Goal: Use online tool/utility: Utilize a website feature to perform a specific function

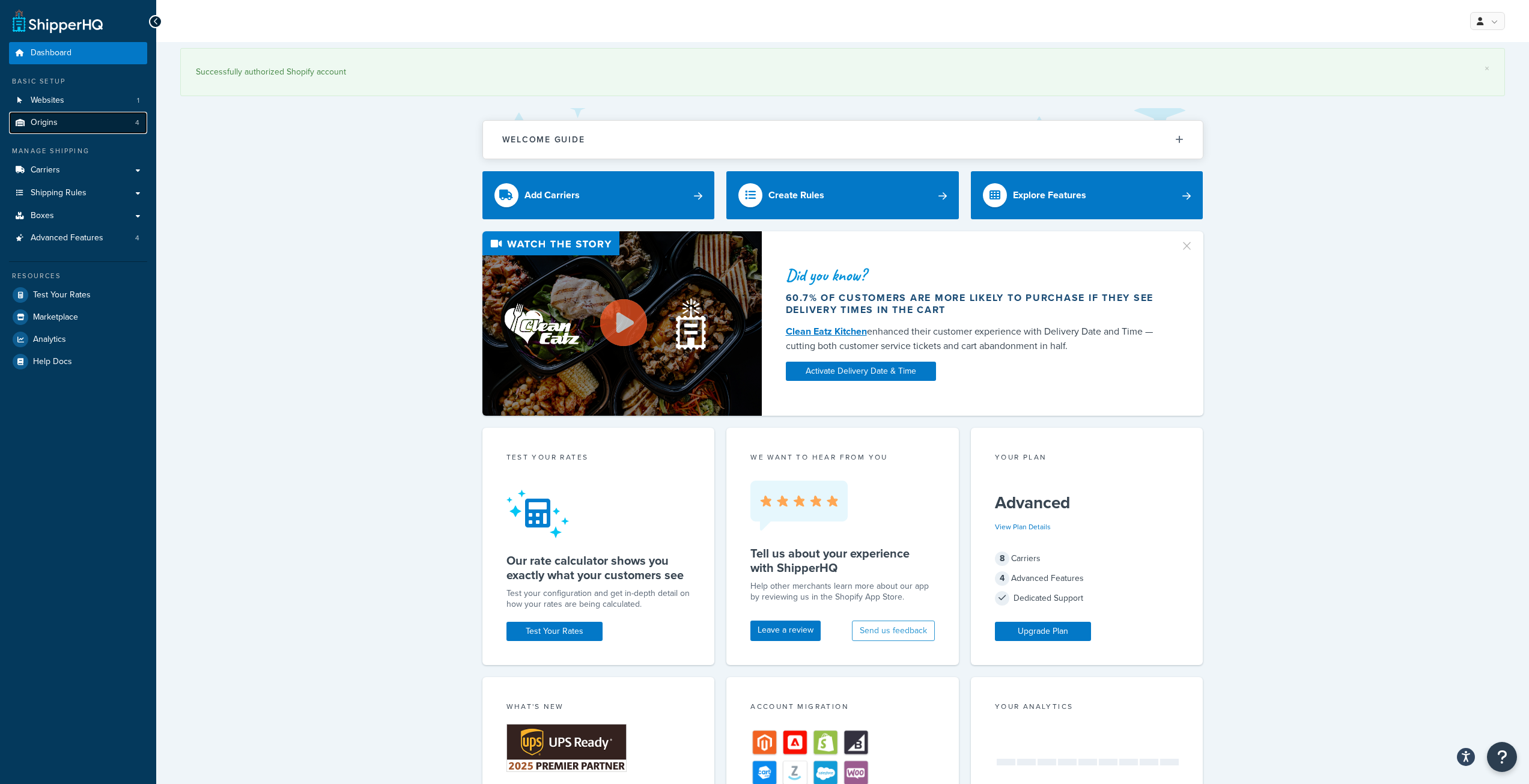
click at [91, 117] on link "Origins 4" at bounding box center [78, 122] width 138 height 22
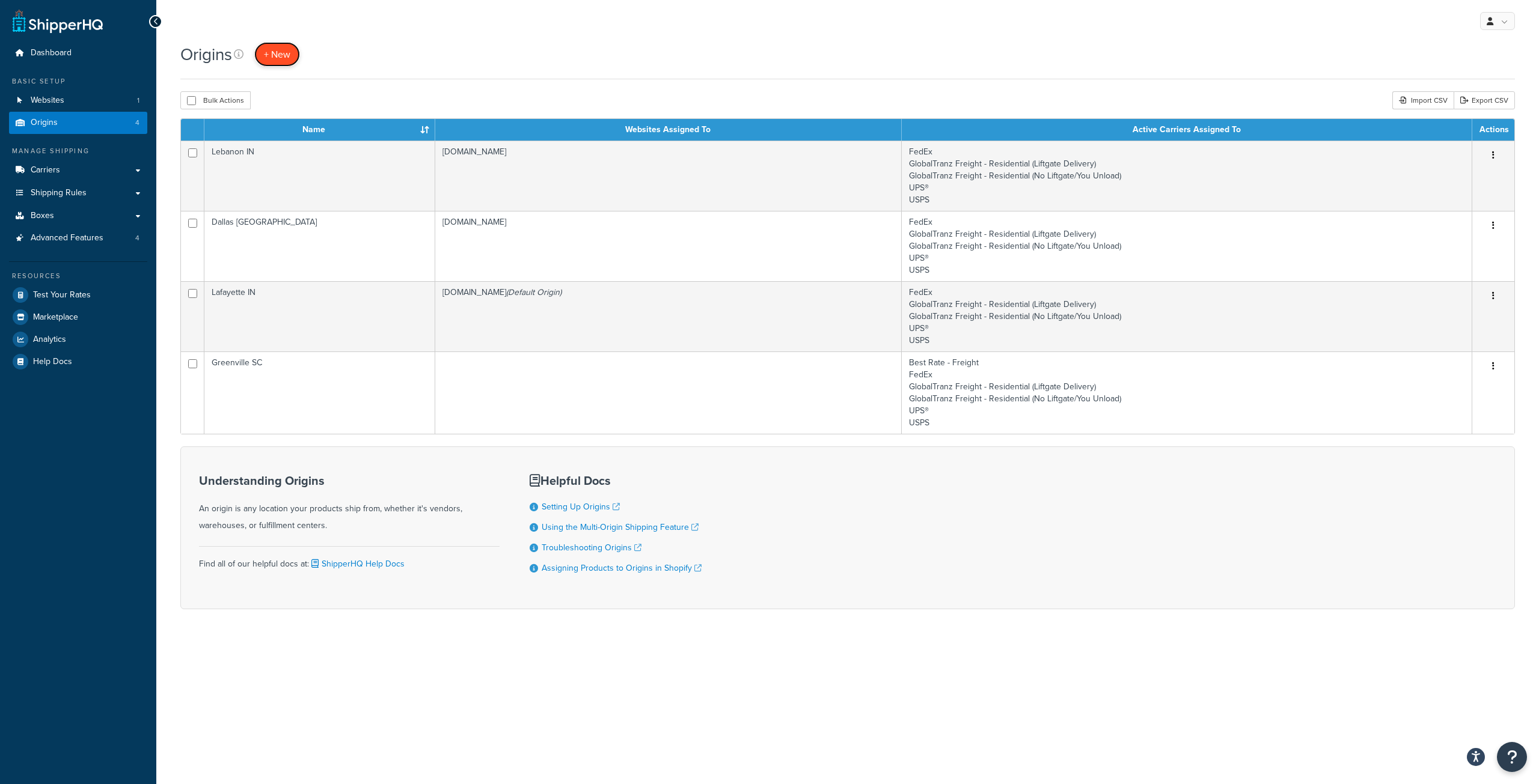
click at [279, 50] on span "+ New" at bounding box center [277, 54] width 26 height 14
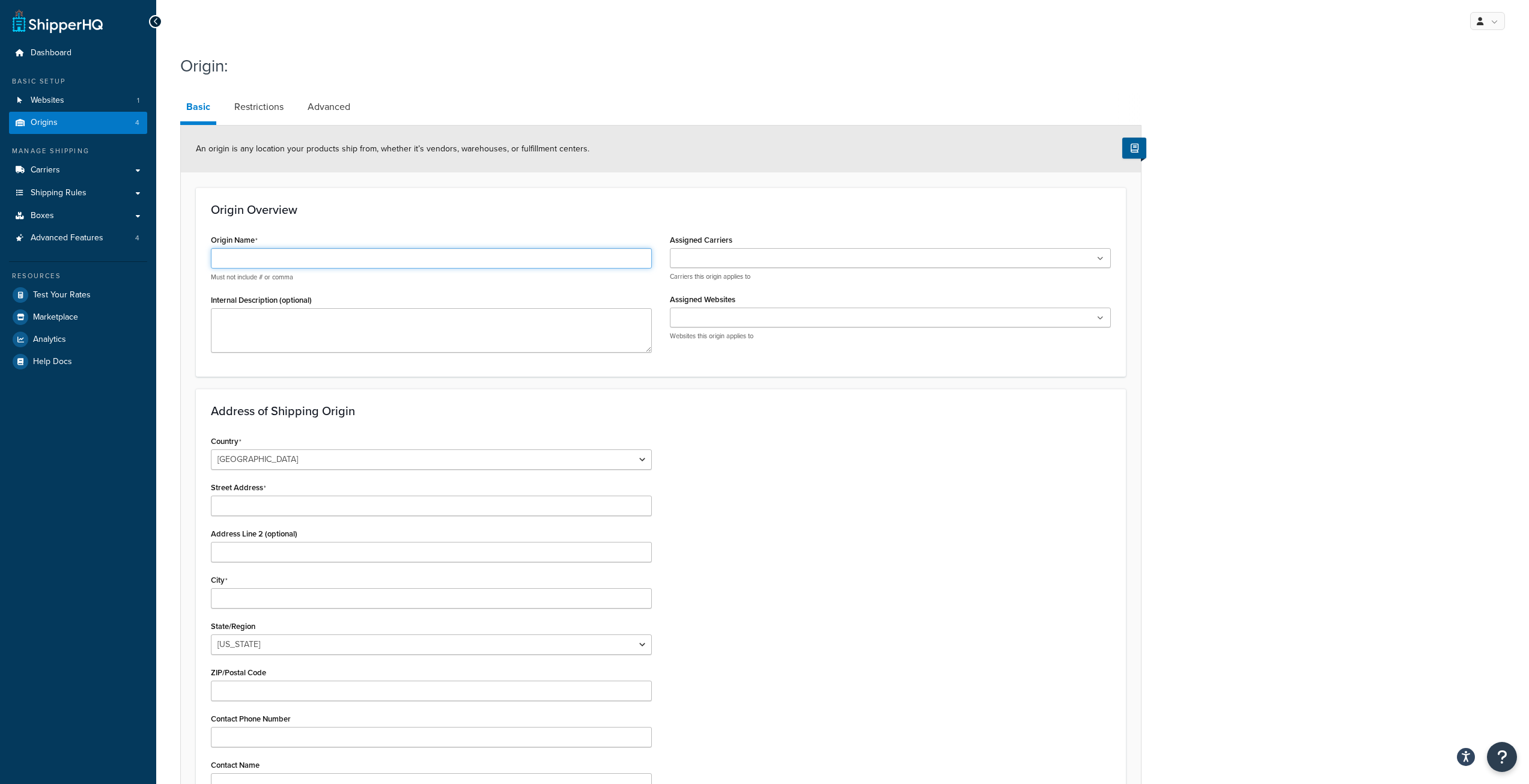
click at [263, 254] on input "Origin Name" at bounding box center [431, 258] width 441 height 20
type input "Test"
click at [323, 228] on div "Origin Overview Origin Name Test Must not include # or comma Internal Descripti…" at bounding box center [661, 281] width 930 height 189
click at [697, 256] on input "Assigned Carriers" at bounding box center [726, 259] width 106 height 14
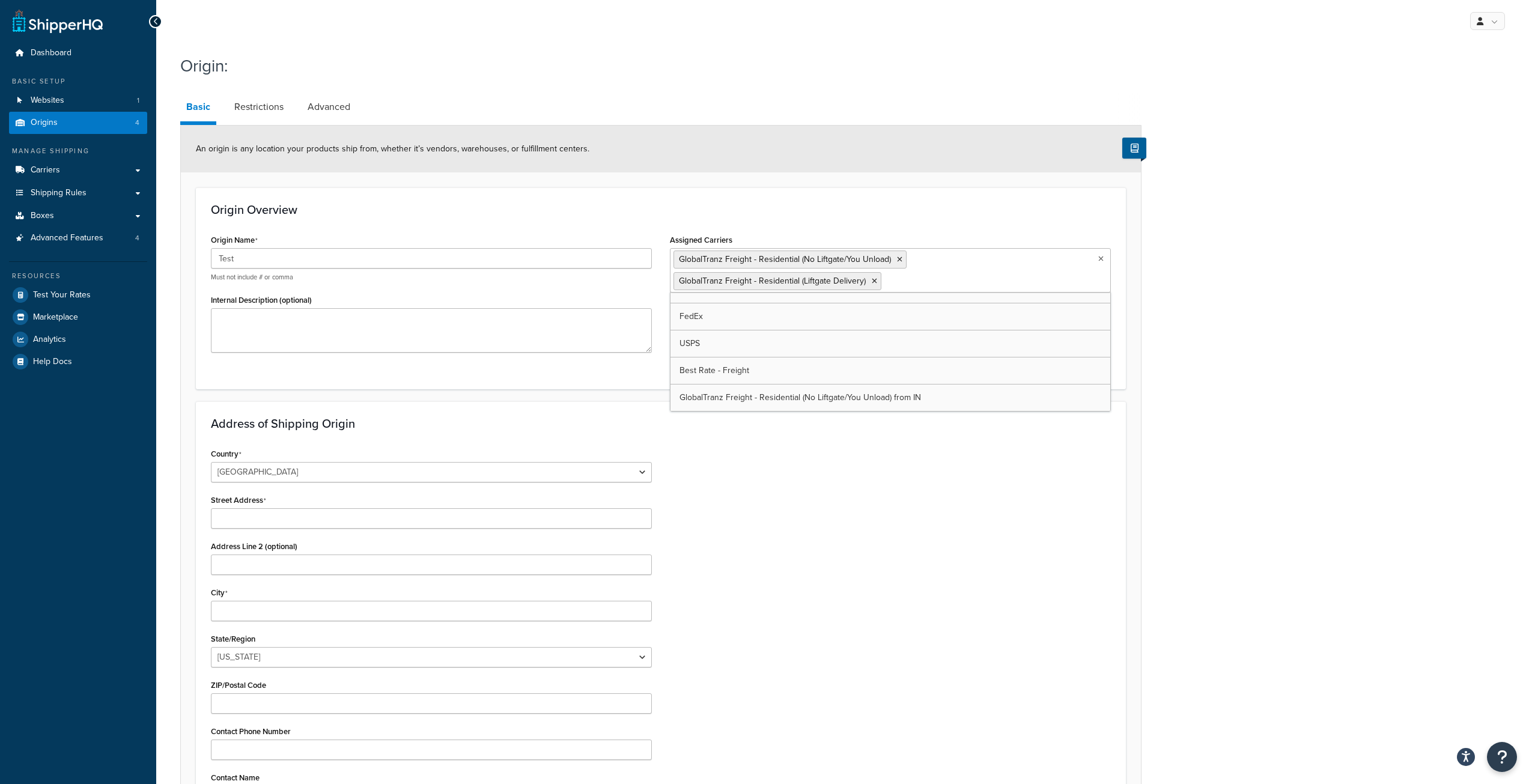
scroll to position [16, 0]
click at [802, 207] on h3 "Origin Overview" at bounding box center [661, 210] width 900 height 14
click at [338, 477] on select "[GEOGRAPHIC_DATA] [GEOGRAPHIC_DATA] [GEOGRAPHIC_DATA] [GEOGRAPHIC_DATA] [GEOGRA…" at bounding box center [431, 472] width 441 height 20
select select "1039"
click at [211, 462] on select "[GEOGRAPHIC_DATA] [GEOGRAPHIC_DATA] [GEOGRAPHIC_DATA] [GEOGRAPHIC_DATA] [GEOGRA…" at bounding box center [431, 472] width 441 height 20
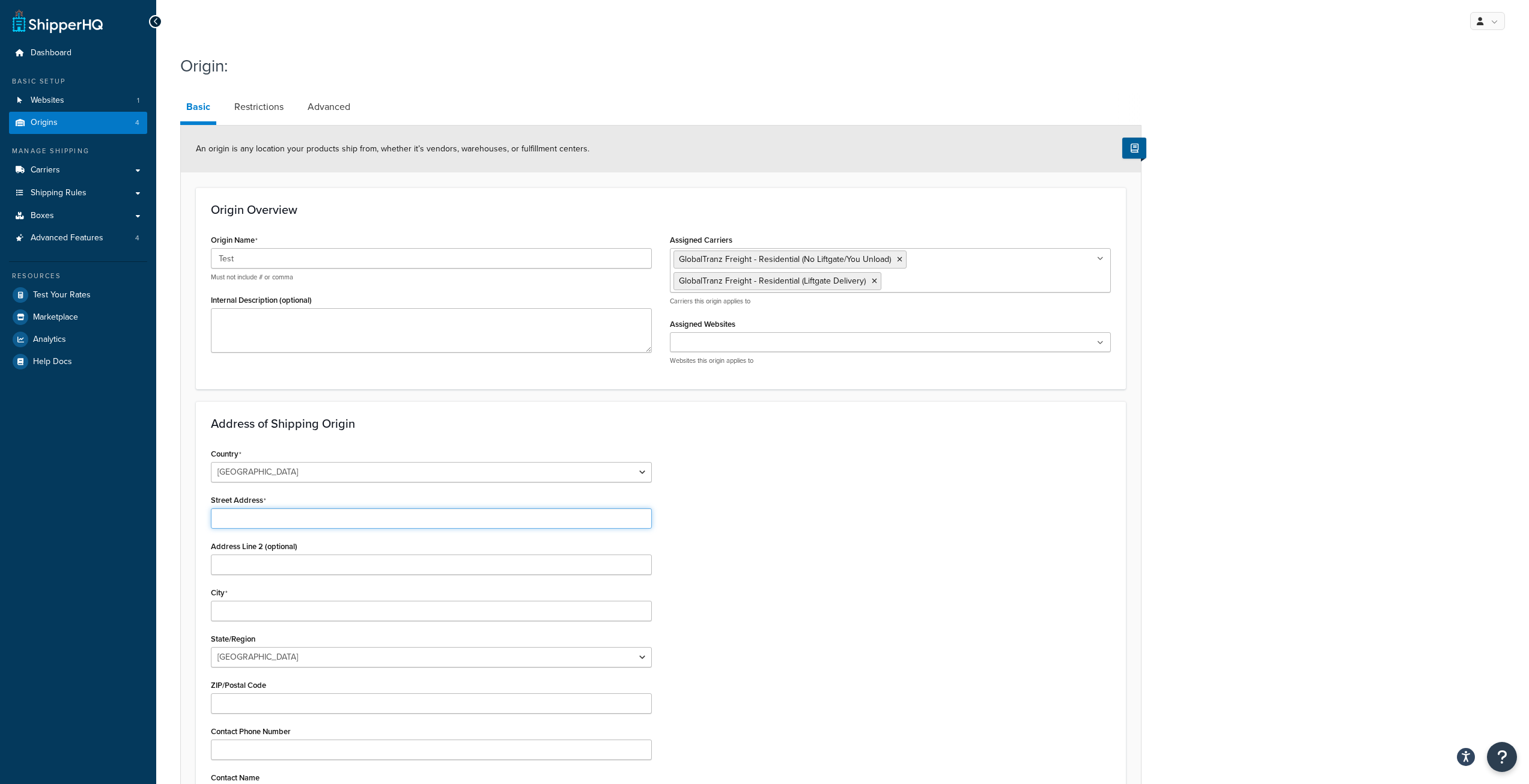
click at [272, 516] on input "Street Address" at bounding box center [431, 518] width 441 height 20
paste input "1067 Westport Crescent"
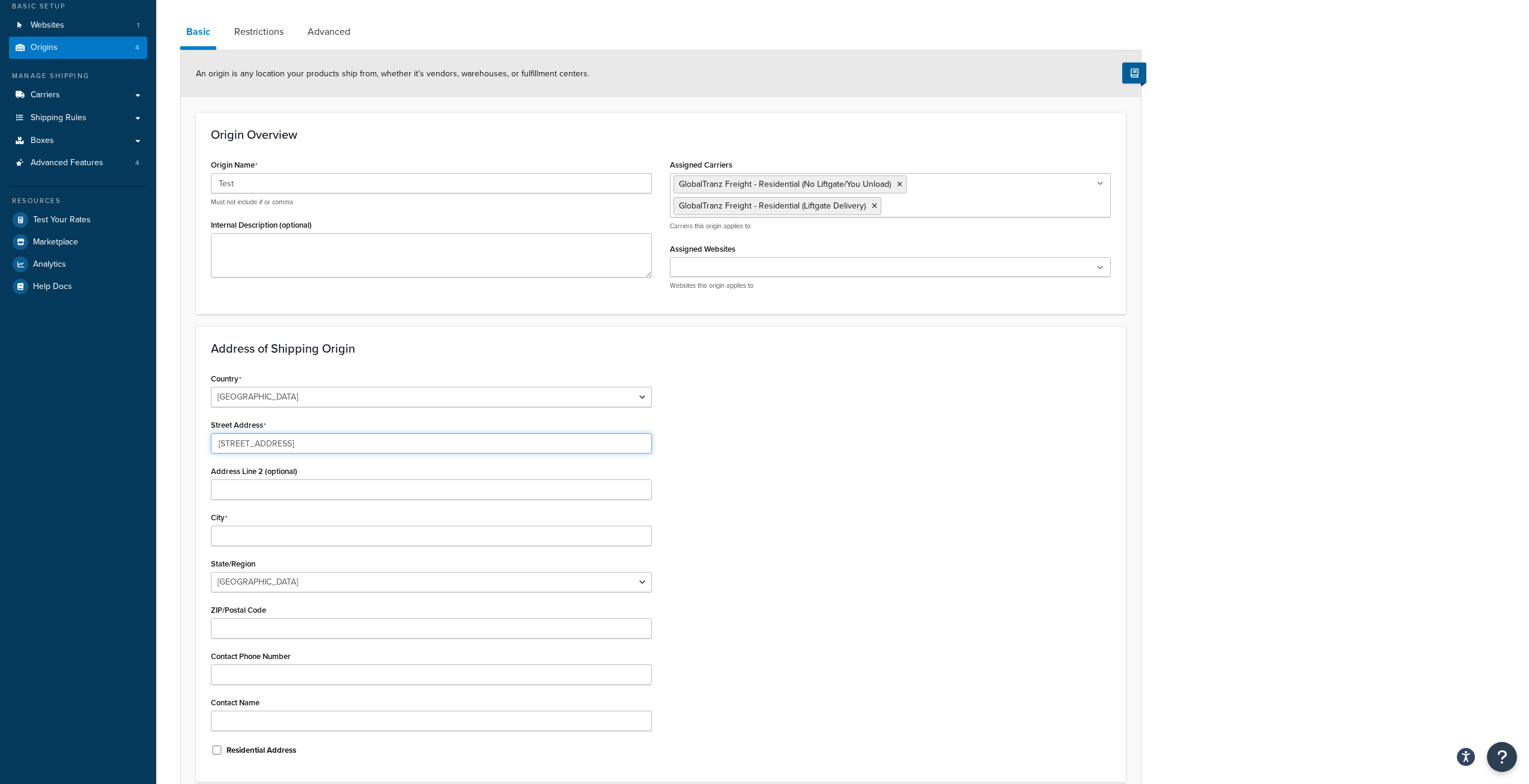
scroll to position [120, 0]
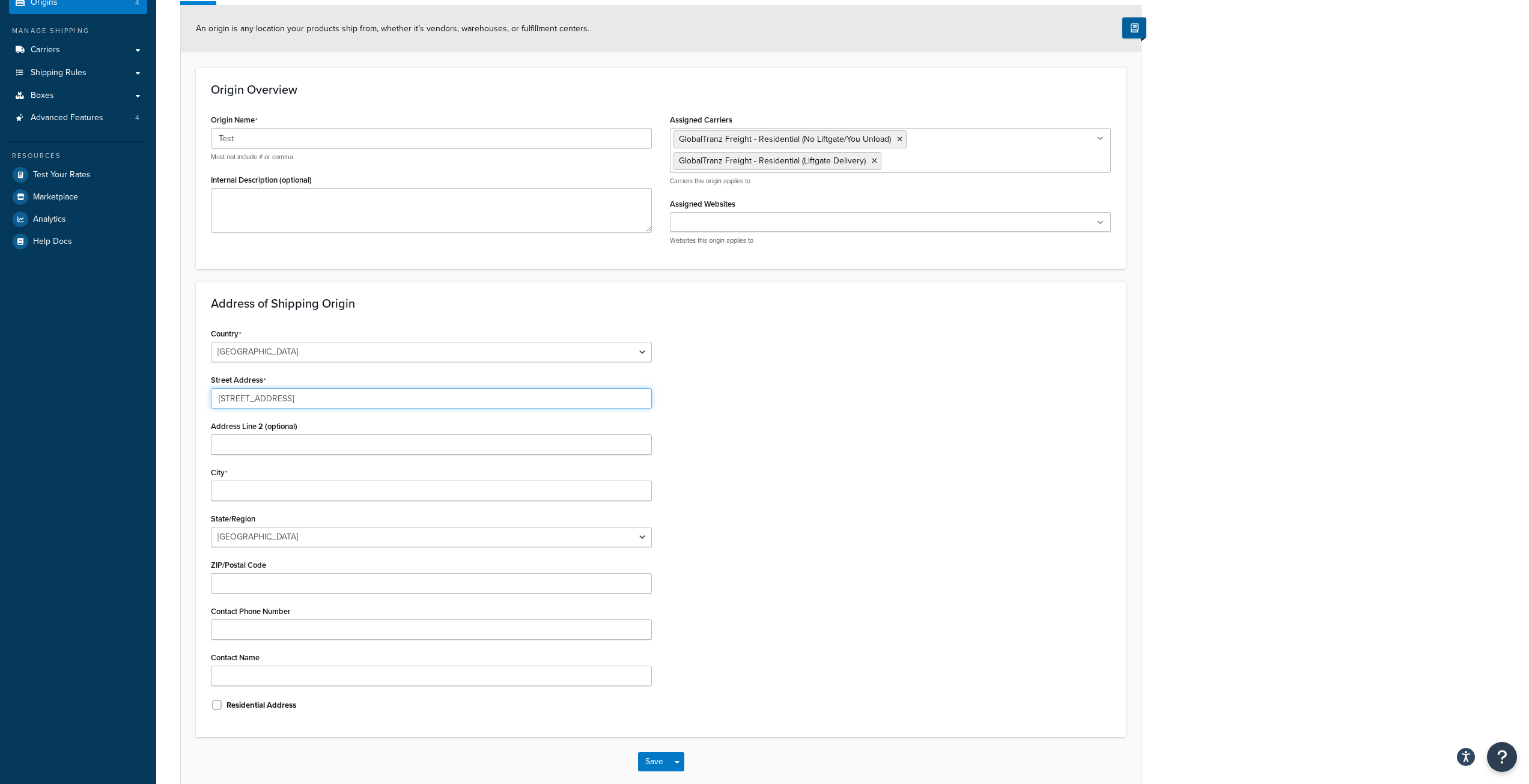
type input "1067 Westport Crescent"
click at [249, 491] on input "City" at bounding box center [431, 491] width 441 height 20
paste input "Mississauga"
type input "Mississauga"
click at [253, 536] on select "[GEOGRAPHIC_DATA] [GEOGRAPHIC_DATA] [GEOGRAPHIC_DATA] [GEOGRAPHIC_DATA] [GEOGRA…" at bounding box center [431, 537] width 441 height 20
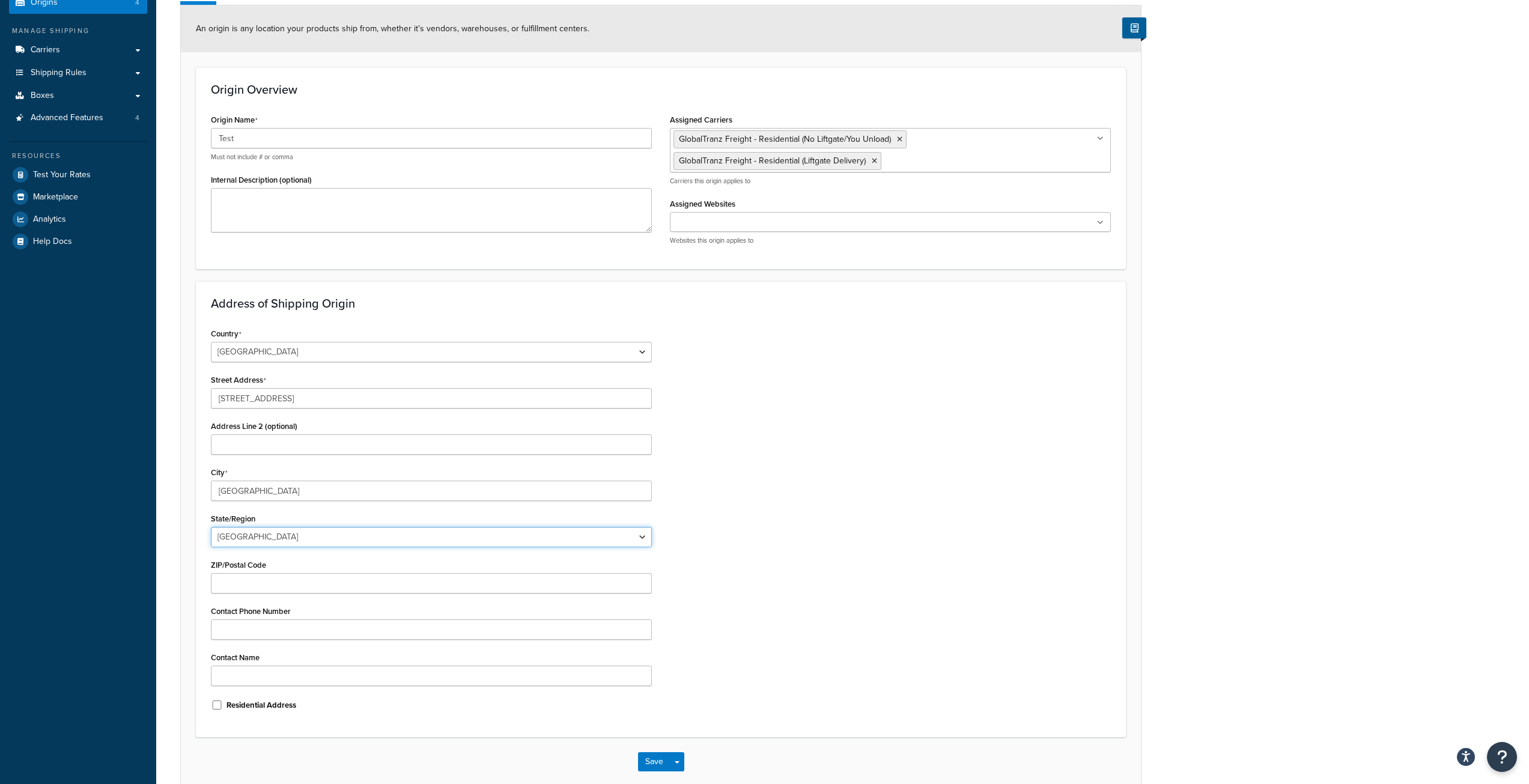
select select "69"
click at [211, 527] on select "[GEOGRAPHIC_DATA] [GEOGRAPHIC_DATA] [GEOGRAPHIC_DATA] [GEOGRAPHIC_DATA] [GEOGRA…" at bounding box center [431, 537] width 441 height 20
click at [238, 581] on input "ZIP/Postal Code" at bounding box center [431, 583] width 441 height 20
paste input "L5T 1E8"
type input "L5T 1E8"
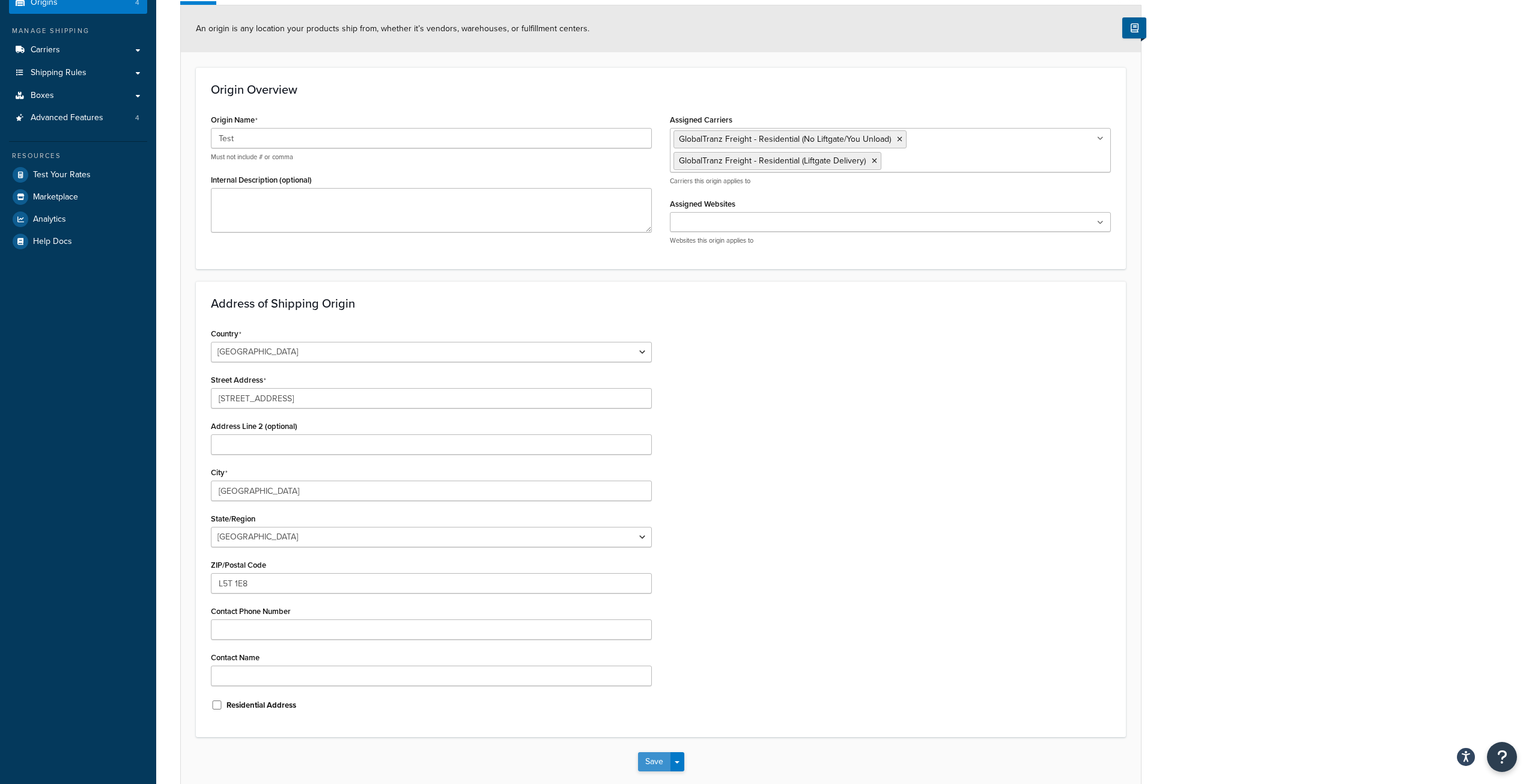
click at [653, 763] on button "Save" at bounding box center [654, 762] width 32 height 19
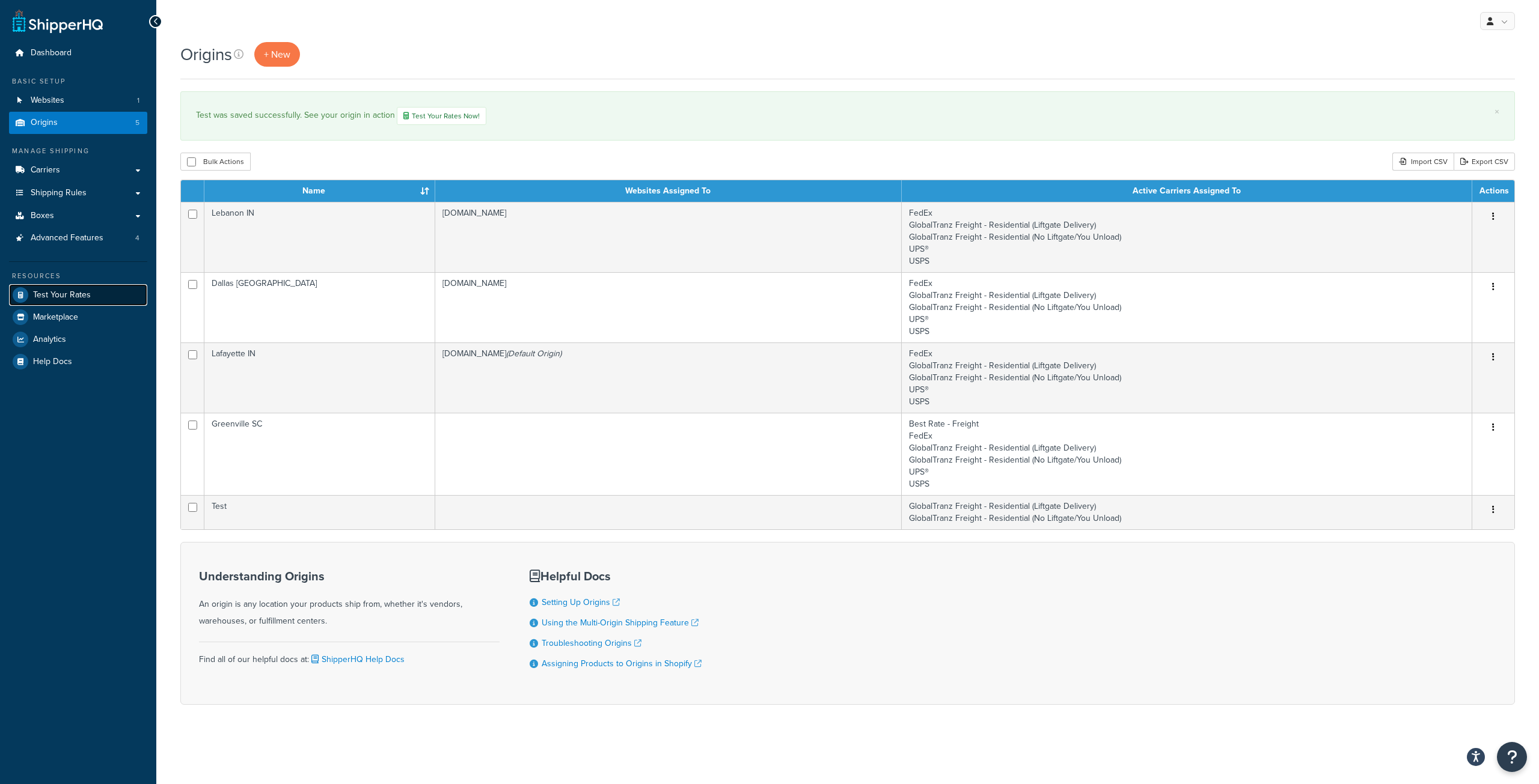
click at [76, 290] on span "Test Your Rates" at bounding box center [62, 295] width 57 height 10
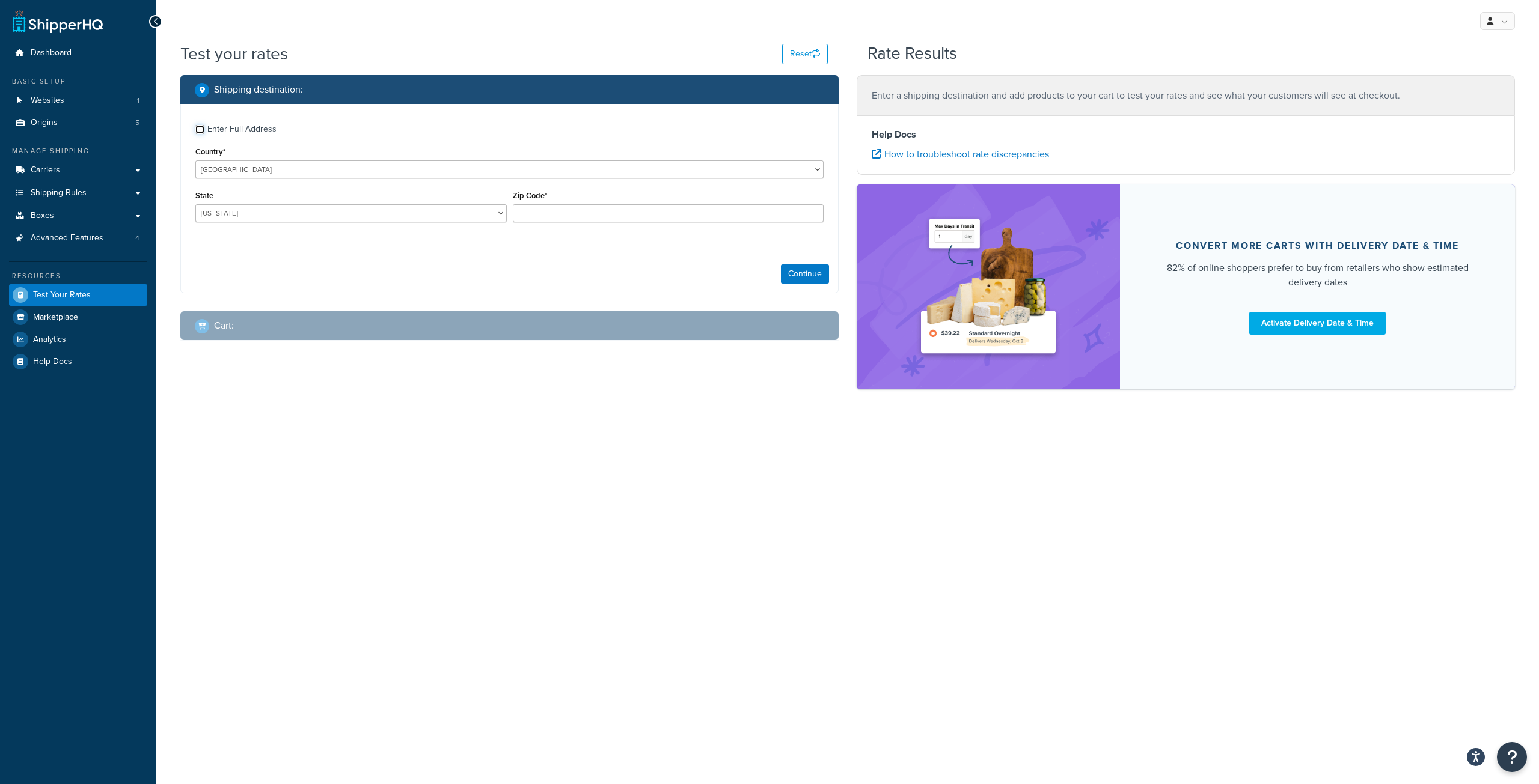
click at [202, 128] on input "Enter Full Address" at bounding box center [199, 129] width 9 height 9
checkbox input "true"
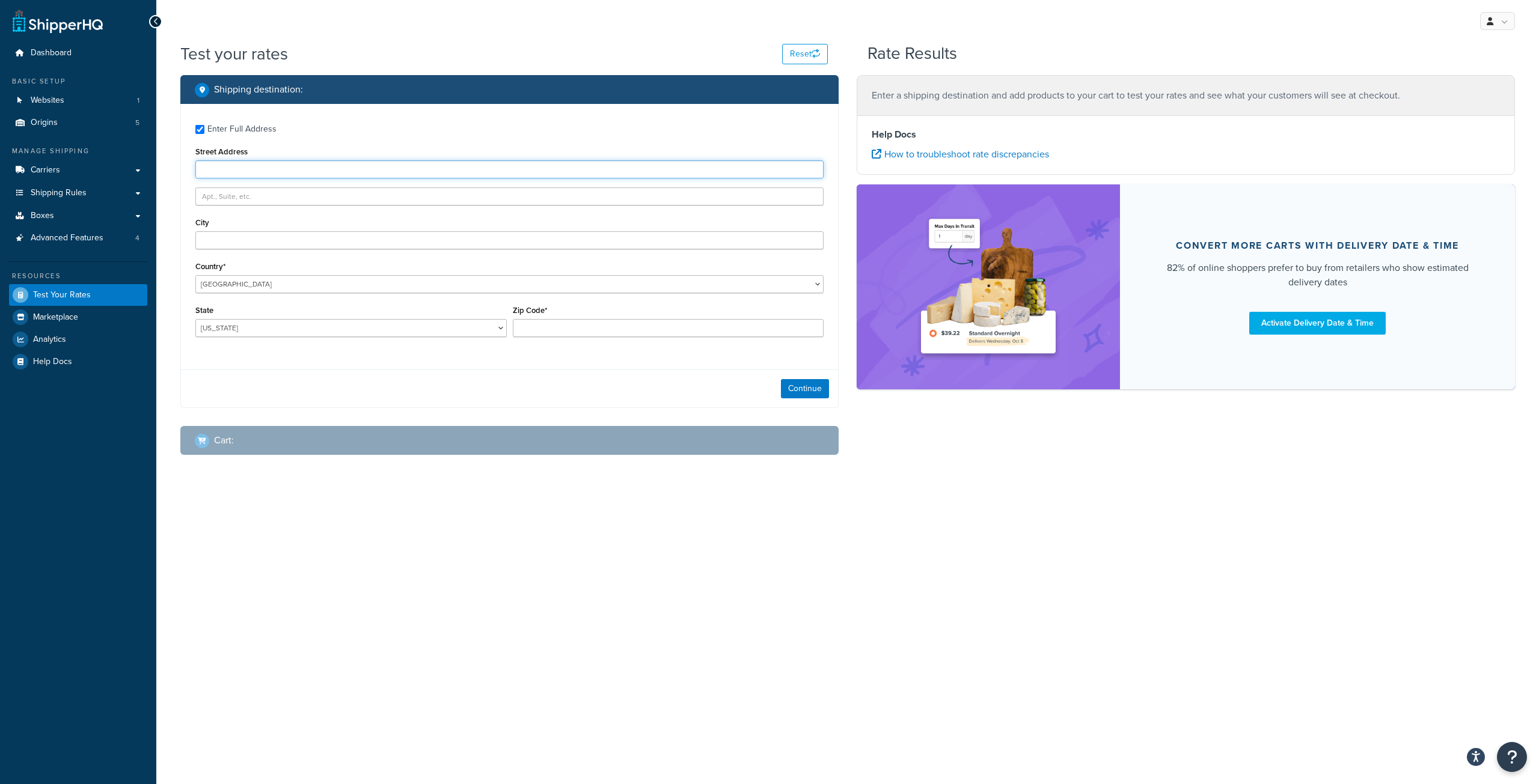
click at [241, 174] on input "Street Address" at bounding box center [509, 169] width 628 height 18
paste input "560 BOUL DU SACRÉ-COEUR"
type input "560 BOUL DU SACRÉ-COEUR"
click at [250, 239] on input "City" at bounding box center [509, 240] width 628 height 18
paste input "SAINT-FÉLICIEN"
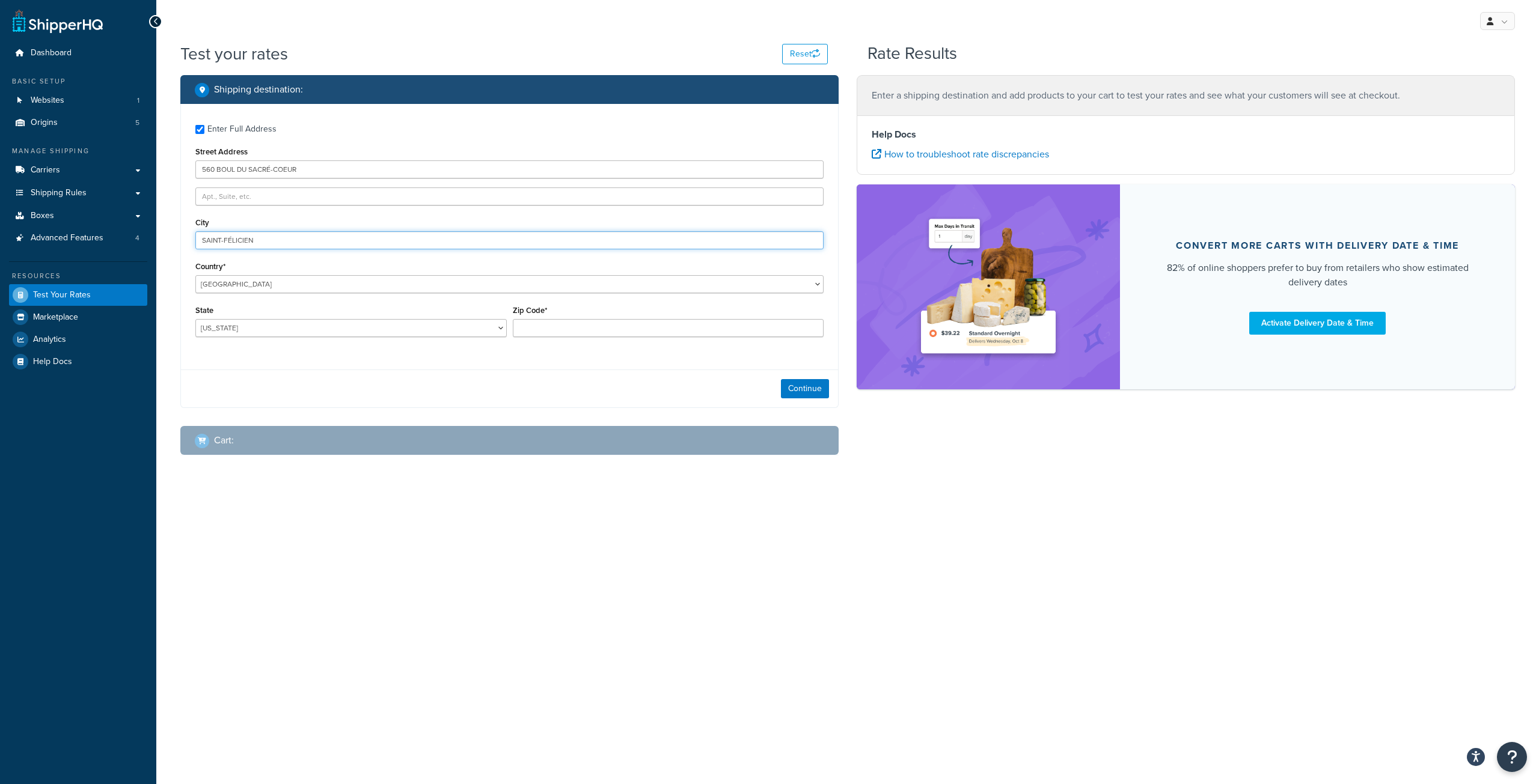
type input "SAINT-FÉLICIEN"
click at [254, 281] on select "[GEOGRAPHIC_DATA] [GEOGRAPHIC_DATA] [GEOGRAPHIC_DATA] [GEOGRAPHIC_DATA] [GEOGRA…" at bounding box center [509, 284] width 628 height 18
select select "CA"
click at [195, 275] on select "[GEOGRAPHIC_DATA] [GEOGRAPHIC_DATA] [GEOGRAPHIC_DATA] [GEOGRAPHIC_DATA] [GEOGRA…" at bounding box center [509, 284] width 628 height 18
select select "QC"
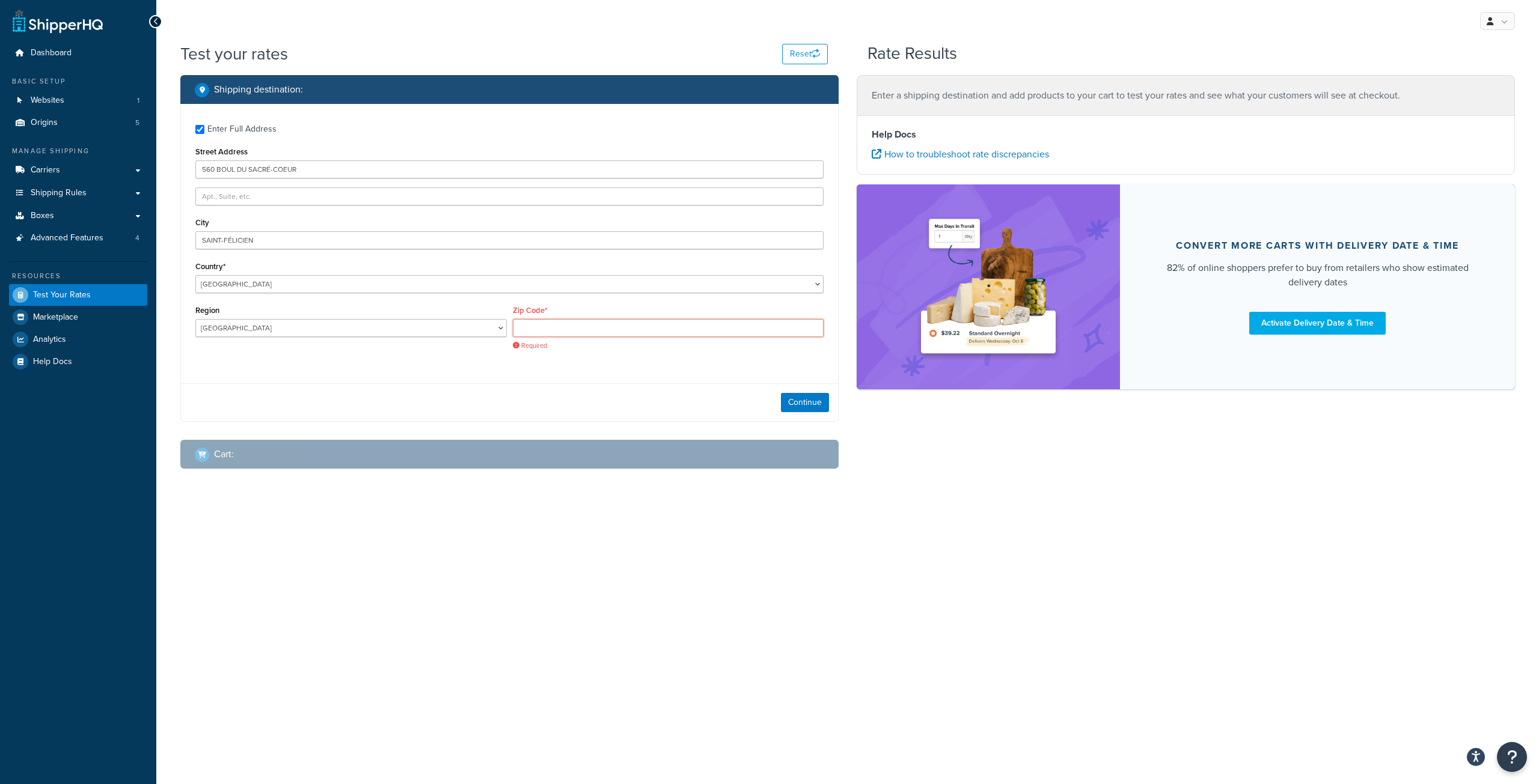
click at [628, 323] on input "Zip Code*" at bounding box center [668, 328] width 311 height 18
click at [613, 325] on input "Zip Code*" at bounding box center [668, 328] width 311 height 18
paste input "G8K 2P6"
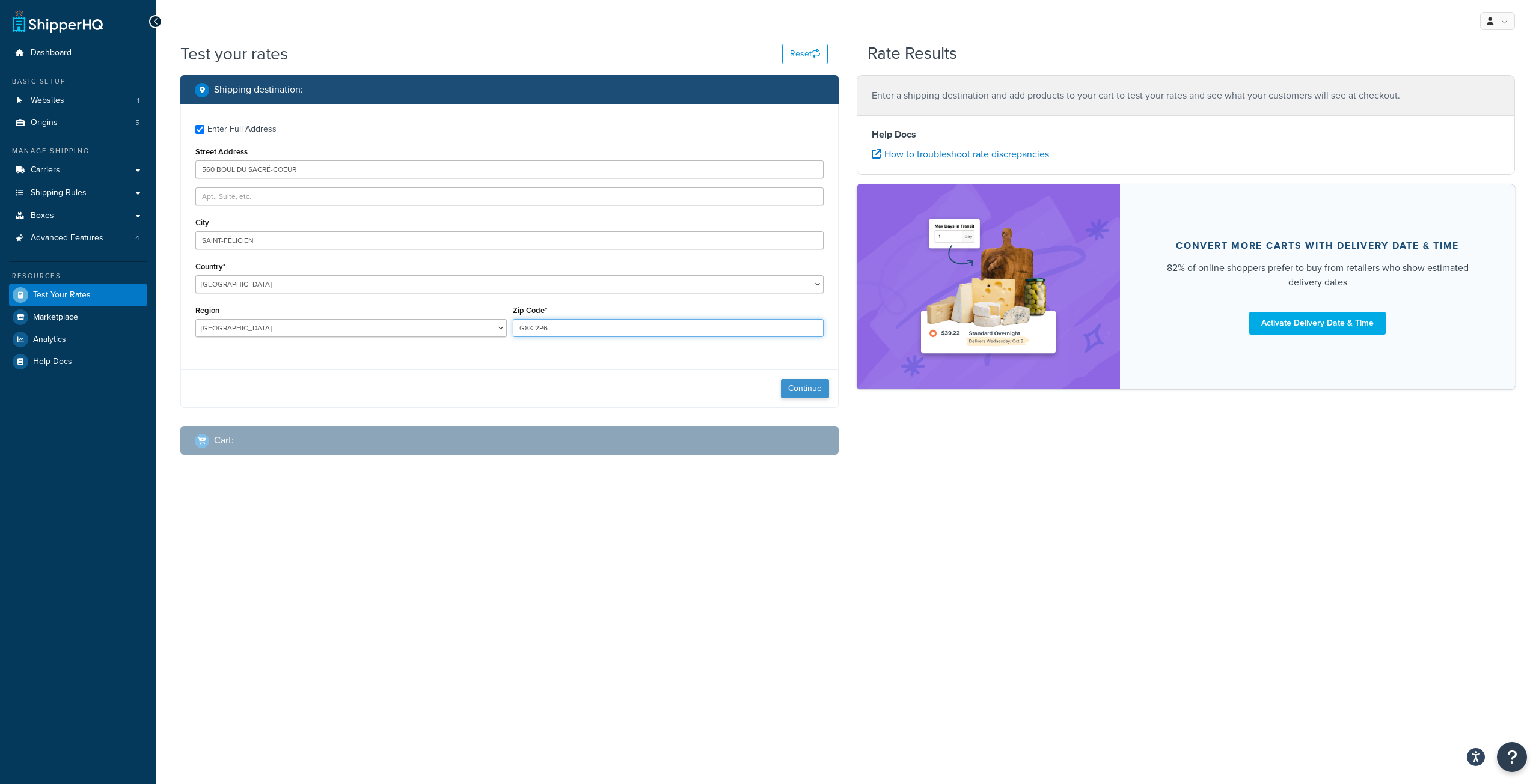
type input "G8K 2P6"
click at [797, 389] on button "Continue" at bounding box center [805, 389] width 48 height 19
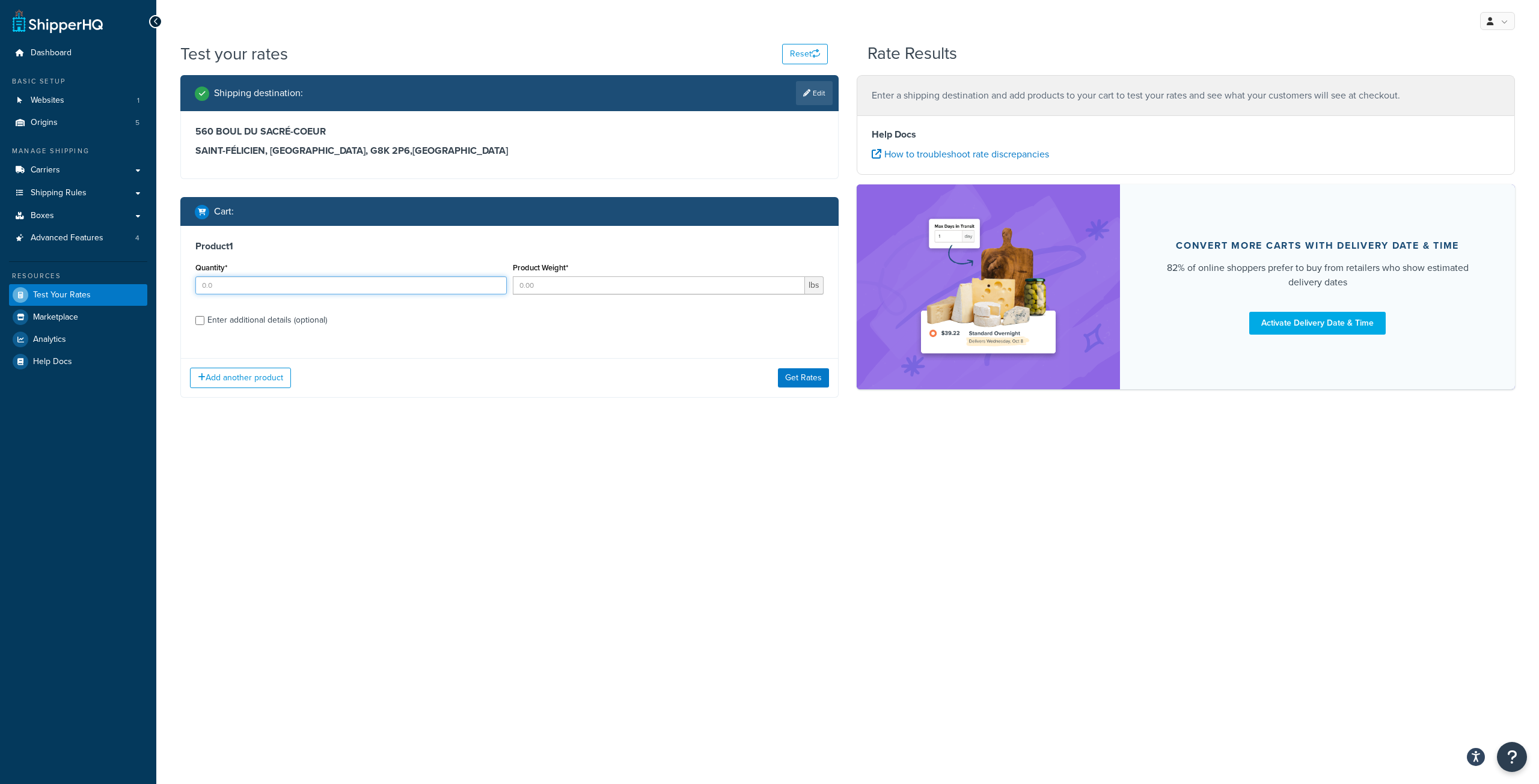
click at [228, 287] on input "Quantity*" at bounding box center [351, 285] width 311 height 18
type input "1"
type input "288"
click at [226, 320] on div "Enter additional details (optional)" at bounding box center [267, 320] width 120 height 17
click at [204, 320] on input "Enter additional details (optional)" at bounding box center [199, 320] width 9 height 9
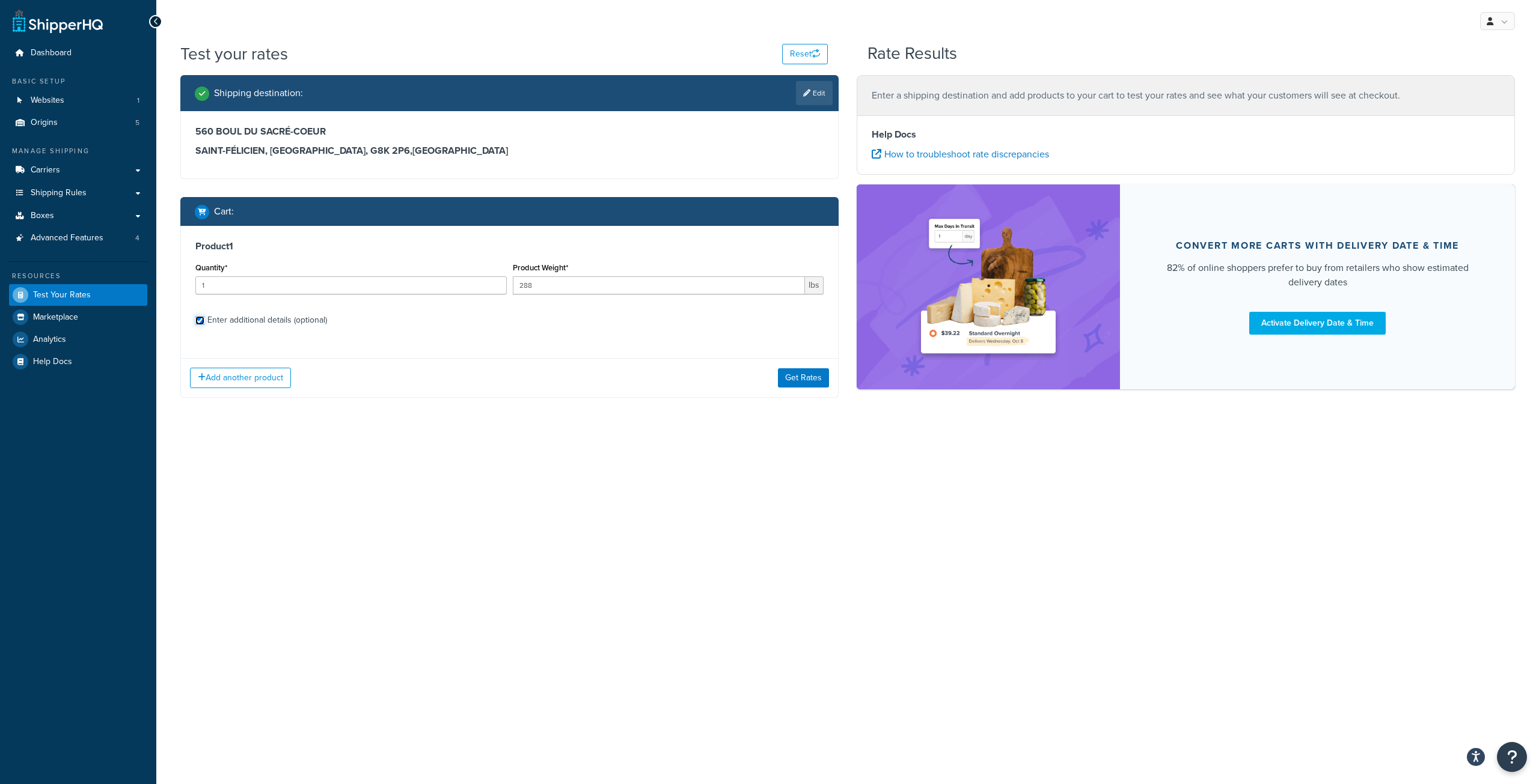
checkbox input "true"
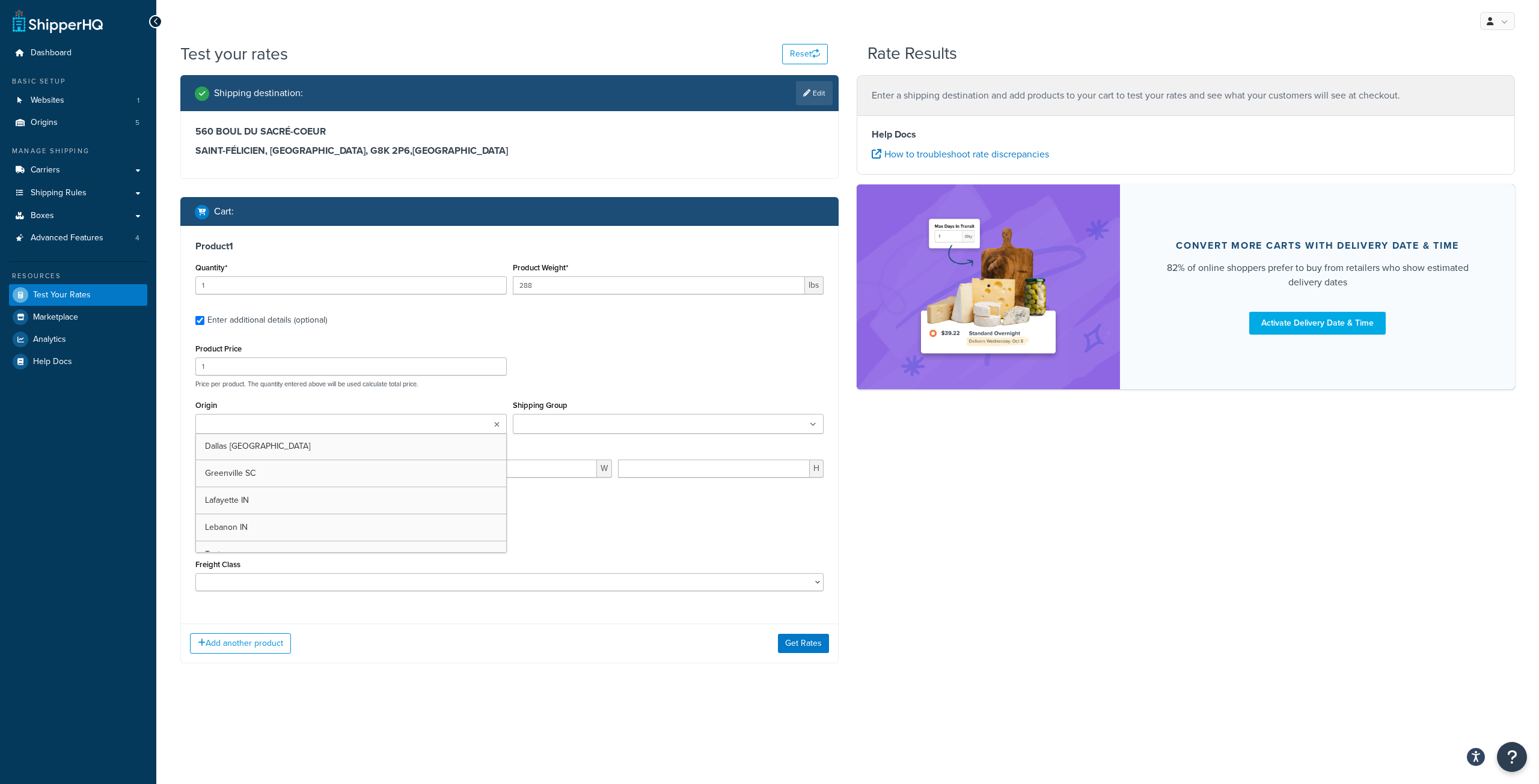
click at [397, 430] on ul at bounding box center [351, 423] width 311 height 20
click at [569, 381] on p "Price per product. The quantity entered above will be used calculate total pric…" at bounding box center [509, 384] width 634 height 8
click at [301, 472] on input "number" at bounding box center [292, 471] width 193 height 18
type input "43"
type input "33"
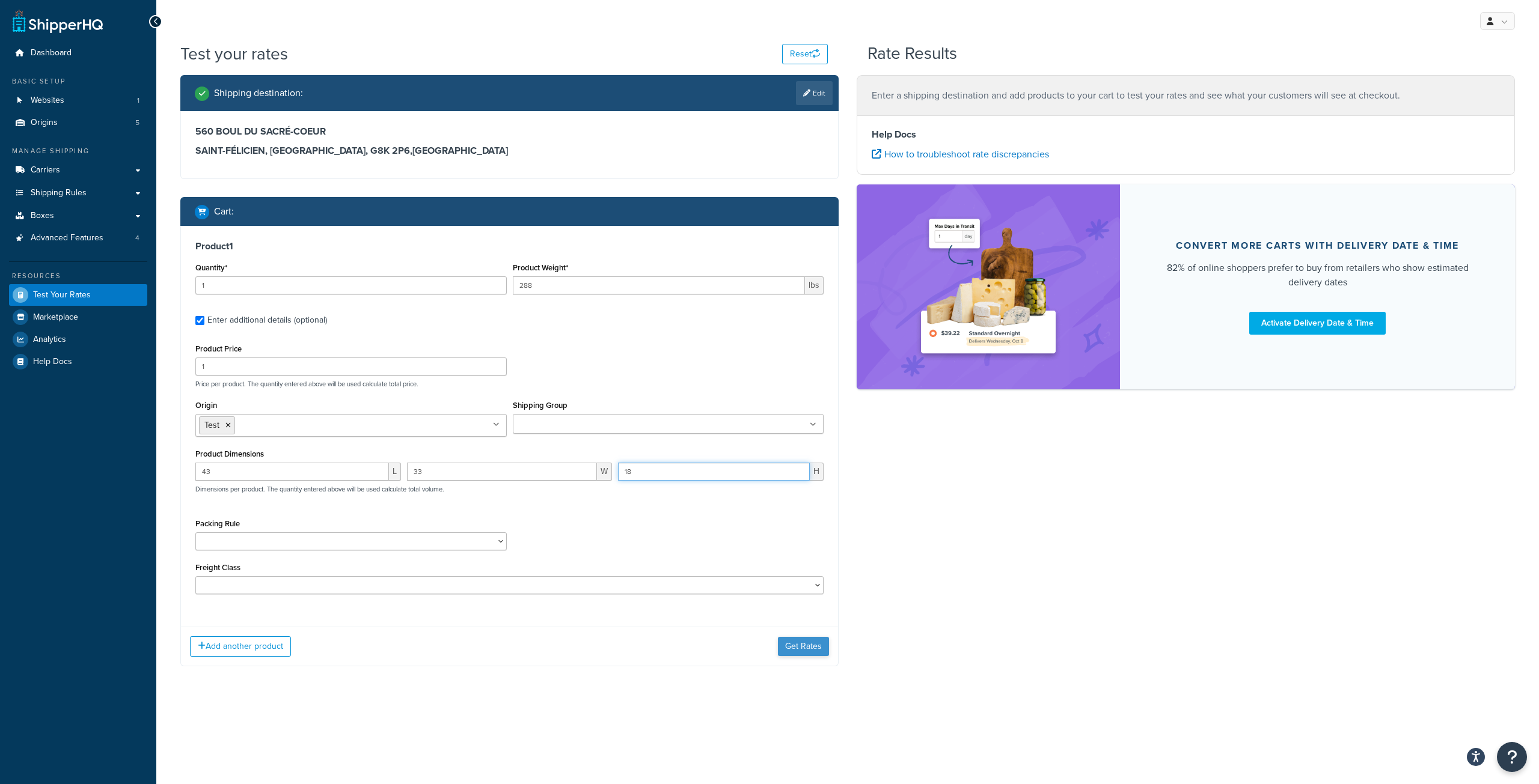
type input "18"
click at [790, 649] on button "Get Rates" at bounding box center [803, 646] width 51 height 19
